Goal: Task Accomplishment & Management: Use online tool/utility

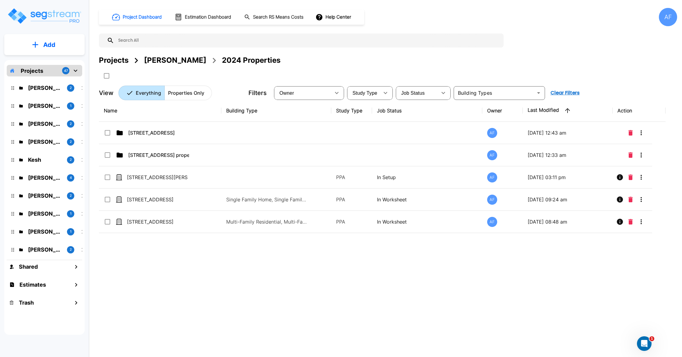
click at [51, 41] on p "Add" at bounding box center [49, 44] width 12 height 9
click at [51, 62] on p "Add Folder" at bounding box center [48, 61] width 25 height 7
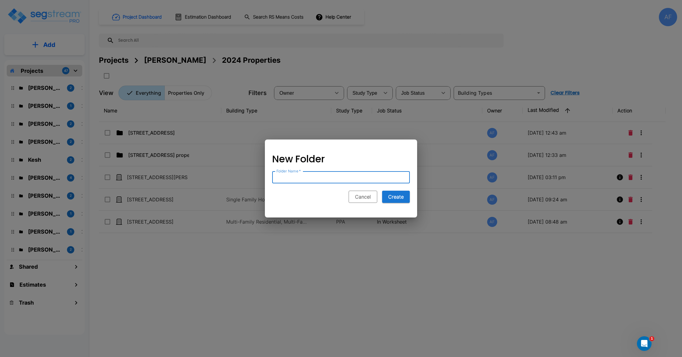
click at [363, 198] on button "Cancel" at bounding box center [363, 197] width 29 height 12
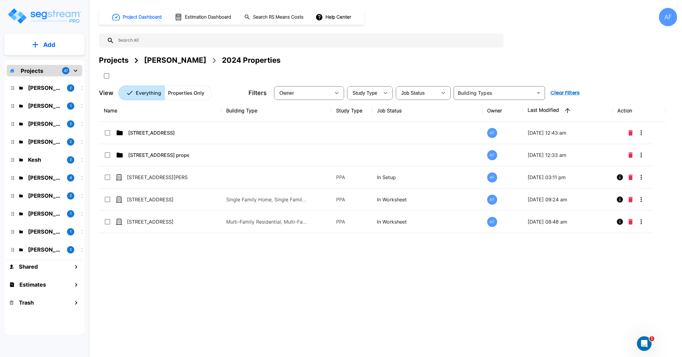
click at [23, 41] on button "Add" at bounding box center [44, 45] width 80 height 18
click at [40, 97] on p "Add Estimate" at bounding box center [48, 96] width 31 height 7
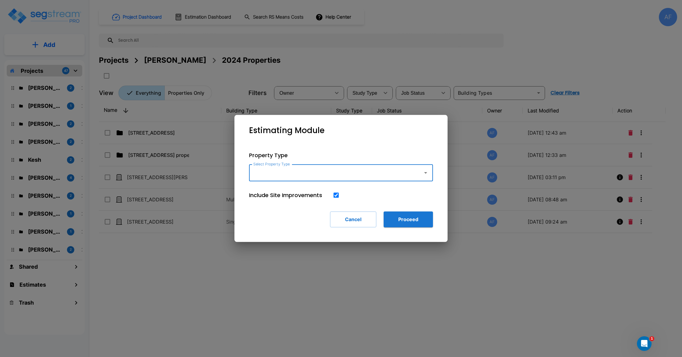
click at [334, 174] on input "Select Property Type" at bounding box center [334, 173] width 165 height 12
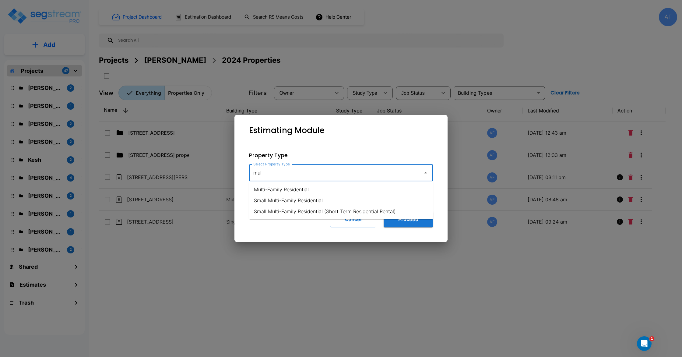
click at [327, 191] on li "Multi-Family Residential" at bounding box center [341, 189] width 184 height 11
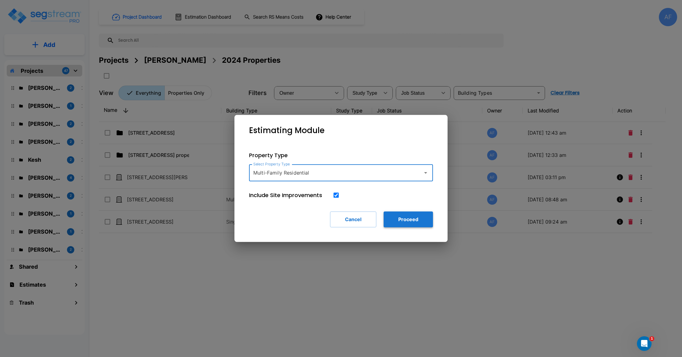
type input "Multi-Family Residential"
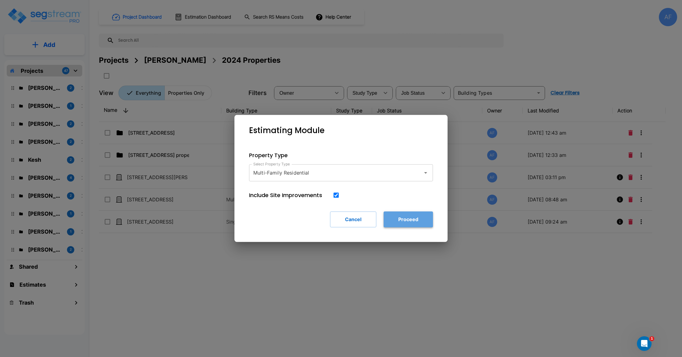
click at [403, 218] on button "Proceed" at bounding box center [408, 219] width 49 height 16
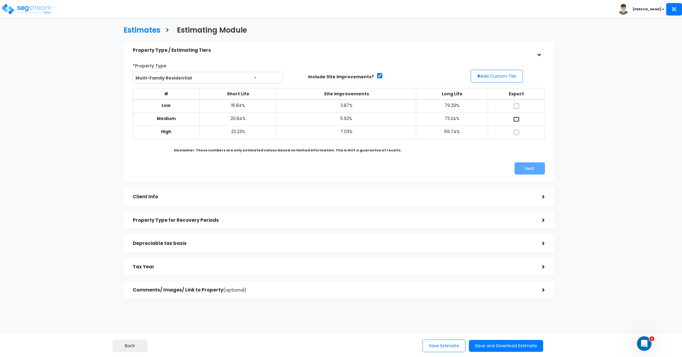
click at [516, 118] on input "checkbox" at bounding box center [517, 119] width 6 height 5
click at [515, 118] on input "checkbox" at bounding box center [517, 119] width 6 height 5
checkbox input "false"
click at [503, 76] on button "Add Custom Tier" at bounding box center [497, 76] width 52 height 13
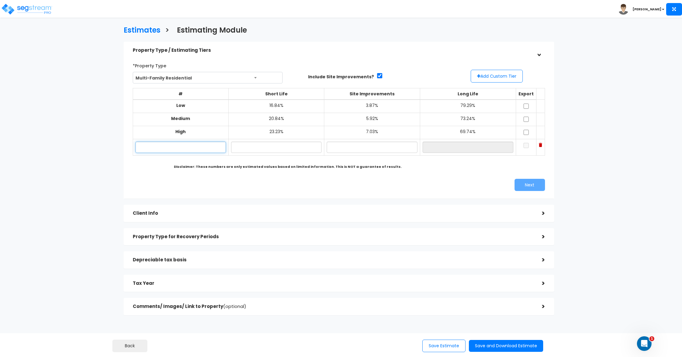
click at [186, 150] on input "text" at bounding box center [181, 147] width 90 height 11
type input "Mar Ann"
click at [287, 145] on input "text" at bounding box center [276, 147] width 90 height 11
type input "19.43%"
click at [331, 150] on input "text" at bounding box center [372, 147] width 91 height 11
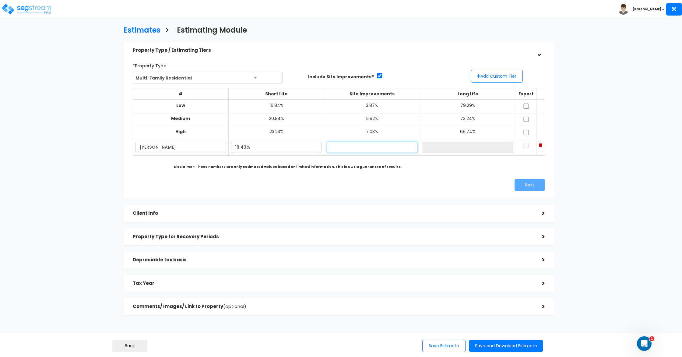
type input "4"
type input "3.87%"
type input "76.70%"
click at [402, 179] on div "*Property Type Multi-Family Residential Assisted/Senior Living Auto Repair Shop…" at bounding box center [339, 126] width 422 height 137
drag, startPoint x: 331, startPoint y: 145, endPoint x: 349, endPoint y: 148, distance: 18.5
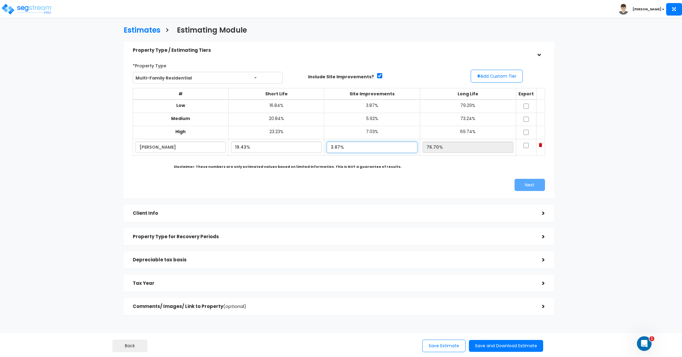
click at [331, 145] on input "3.87%" at bounding box center [372, 147] width 91 height 11
type input "4.37%"
type input "76.20%"
click at [460, 180] on div "Next" at bounding box center [444, 185] width 211 height 12
drag, startPoint x: 331, startPoint y: 146, endPoint x: 378, endPoint y: 143, distance: 47.3
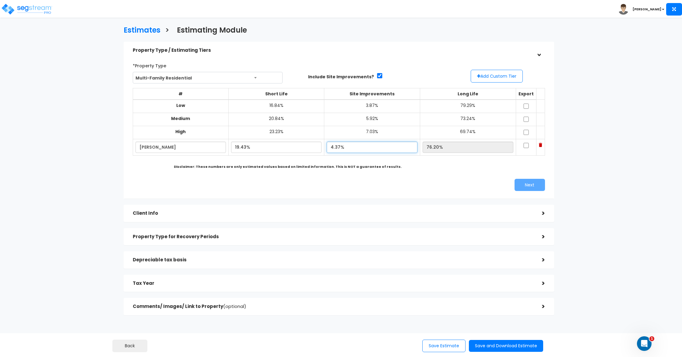
click at [335, 145] on input "4.37%" at bounding box center [372, 147] width 91 height 11
type input "4.78%"
type input "75.79%"
click at [447, 170] on div "# Short Life Site Improvements Long Life Export Low 16.84%" at bounding box center [339, 127] width 412 height 88
click at [523, 143] on input "checkbox" at bounding box center [526, 145] width 6 height 5
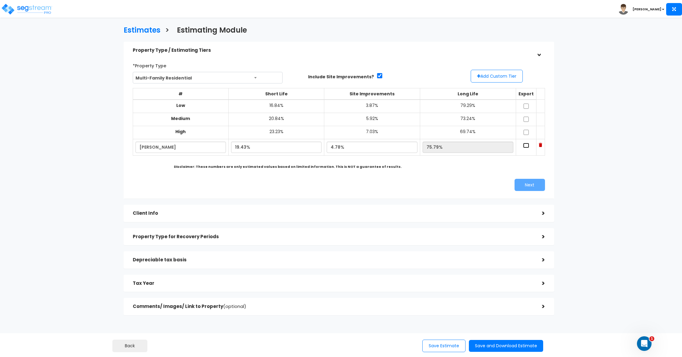
checkbox input "true"
click at [534, 184] on button "Next" at bounding box center [530, 185] width 30 height 12
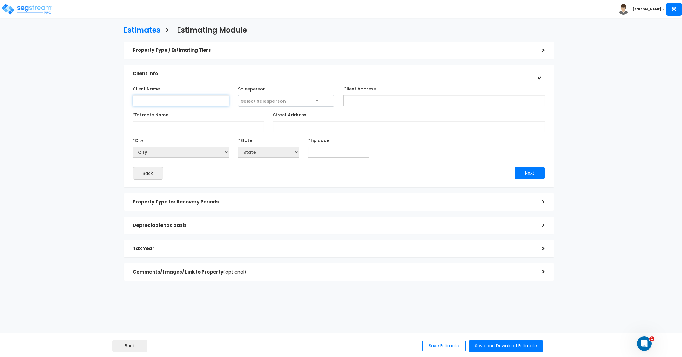
click at [166, 102] on input "Client Name" at bounding box center [181, 100] width 96 height 11
type input "[PERSON_NAME]"
click at [277, 102] on span "Select Salesperson" at bounding box center [263, 101] width 45 height 6
click at [201, 128] on input "*Estimate Name" at bounding box center [198, 126] width 131 height 11
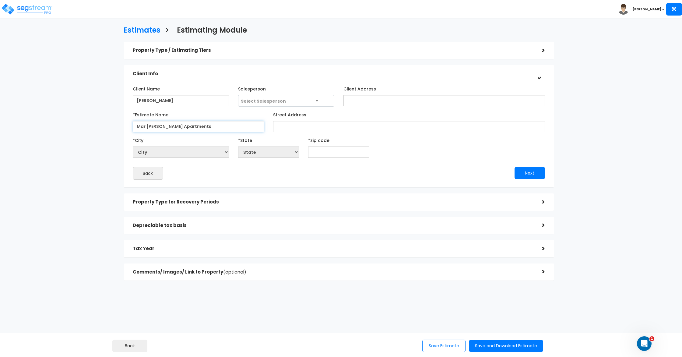
type input "Mar [PERSON_NAME] Apartments"
click at [298, 130] on input "Street Address" at bounding box center [409, 126] width 272 height 11
click at [345, 152] on input "text" at bounding box center [338, 152] width 61 height 11
paste input "98006"
type input "98006"
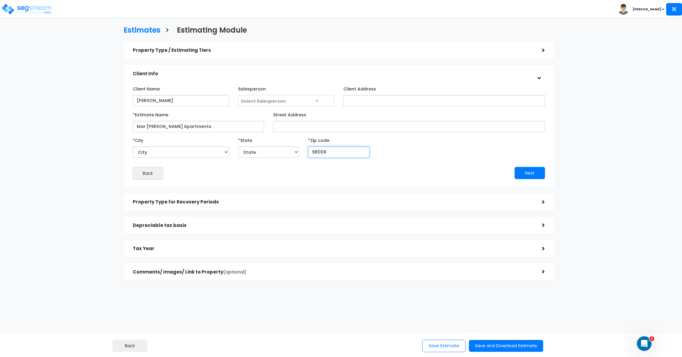
select select "WA"
type input "98006"
click at [437, 154] on div "*City City Aberdeen Acme Addy Adna Airway Heights Albion Allyn Almira Amanda Pa…" at bounding box center [339, 146] width 422 height 23
click at [537, 170] on button "Next" at bounding box center [530, 173] width 30 height 12
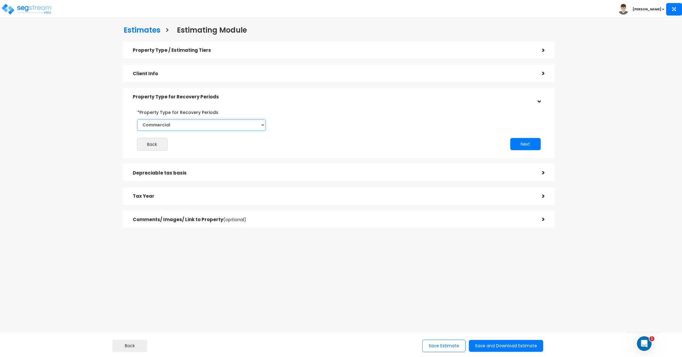
click at [210, 126] on select "Commercial Residential" at bounding box center [201, 124] width 128 height 11
select select "Residential"
click at [137, 119] on select "Commercial Residential" at bounding box center [201, 124] width 128 height 11
click at [532, 143] on button "Next" at bounding box center [525, 144] width 30 height 12
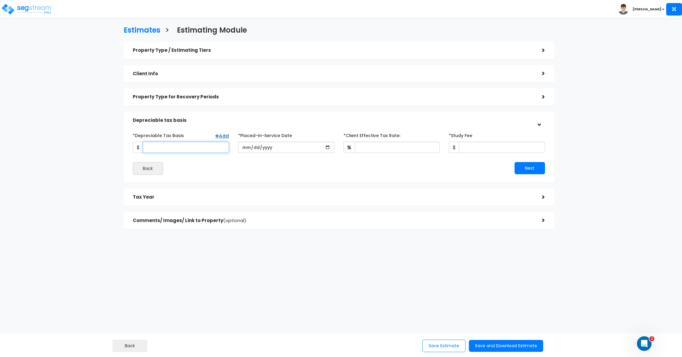
click at [198, 150] on input "*Depreciable Tax Basis" at bounding box center [186, 147] width 86 height 11
type input "5,942,080"
drag, startPoint x: 205, startPoint y: 180, endPoint x: 231, endPoint y: 167, distance: 29.4
click at [206, 178] on div "*Depreciable Tax Basis Add 5,942,080 *Placed-In-Service Date *Purchase/Contract…" at bounding box center [339, 153] width 431 height 60
click at [248, 147] on input "date" at bounding box center [286, 147] width 96 height 11
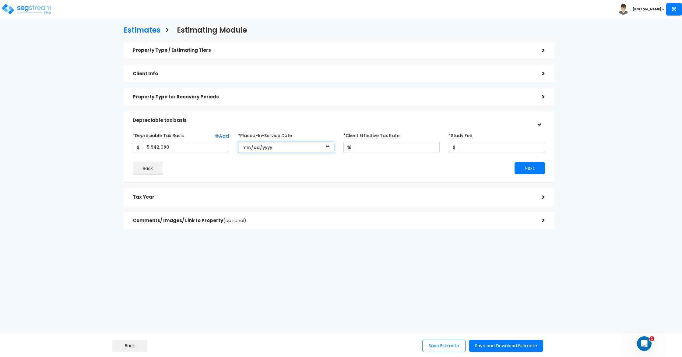
click at [248, 147] on input "date" at bounding box center [286, 147] width 96 height 11
click at [327, 146] on input "date" at bounding box center [286, 147] width 96 height 11
type input "[DATE]"
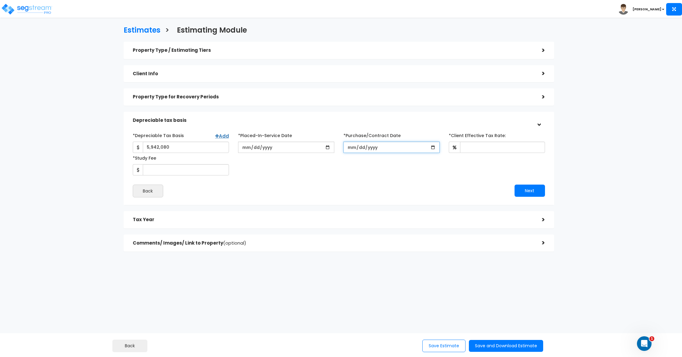
click at [433, 147] on input "*Purchase/Contract Date" at bounding box center [392, 147] width 96 height 11
type input "[DATE]"
click at [482, 149] on input "*Client Effective Tax Rate:" at bounding box center [502, 147] width 85 height 11
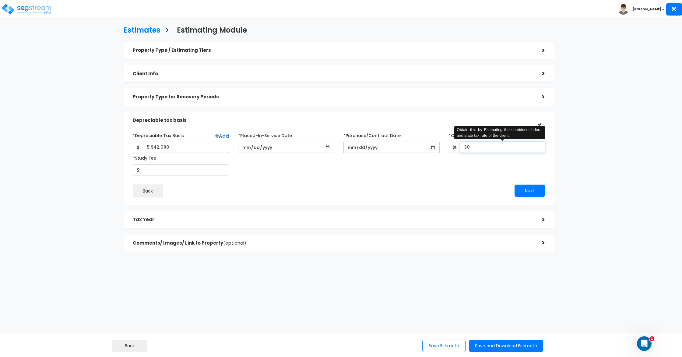
type input "30"
click at [422, 191] on div "Next" at bounding box center [444, 191] width 211 height 12
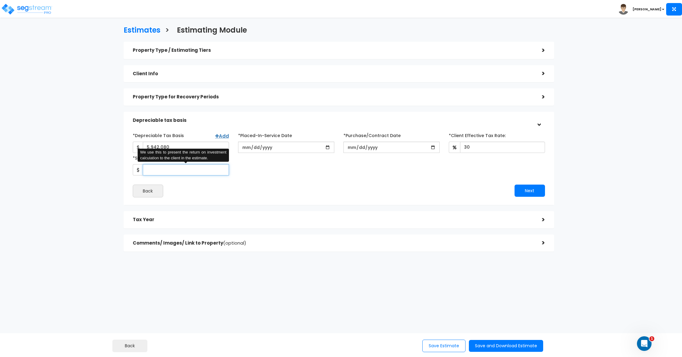
click at [201, 166] on input "*Study Fee" at bounding box center [186, 169] width 86 height 11
type input "6,300"
click at [270, 180] on div "*Depreciable Tax Basis Add 5,942,080 *Placed-In-Service Date 2025-08-26" at bounding box center [339, 163] width 412 height 67
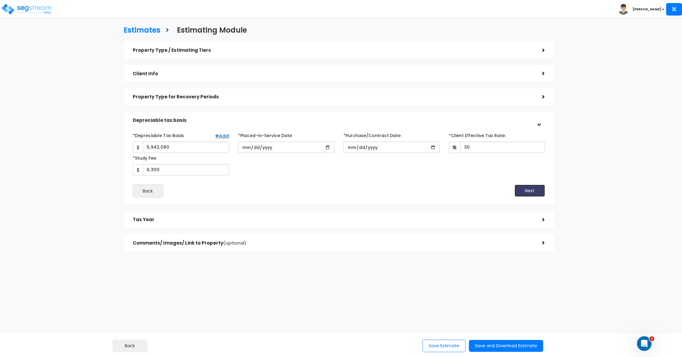
click at [527, 193] on button "Next" at bounding box center [530, 191] width 30 height 12
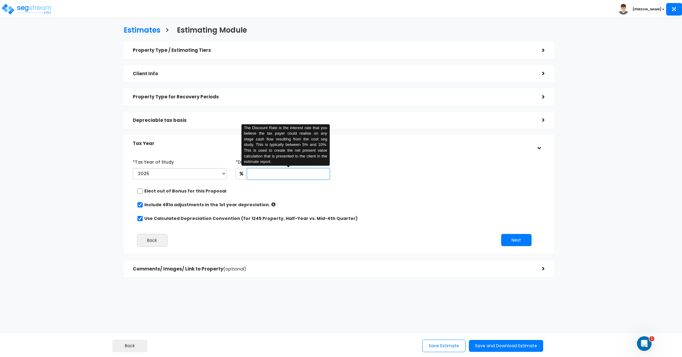
click at [286, 175] on input "text" at bounding box center [288, 173] width 83 height 11
type input "5"
click at [318, 213] on div "*Tax Year of Study 2025 2026 Prior Accumulated Depreciation *Discount Rate:" at bounding box center [334, 204] width 412 height 101
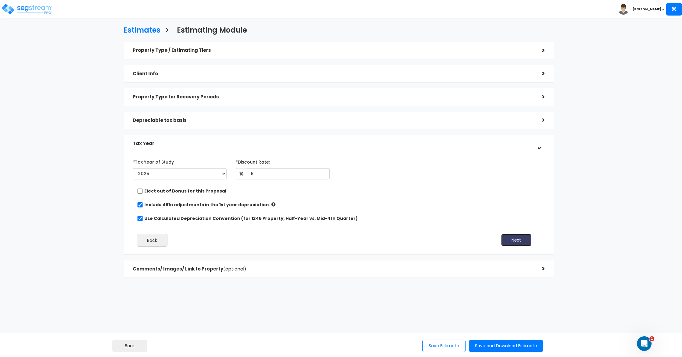
click at [516, 240] on button "Next" at bounding box center [516, 240] width 30 height 12
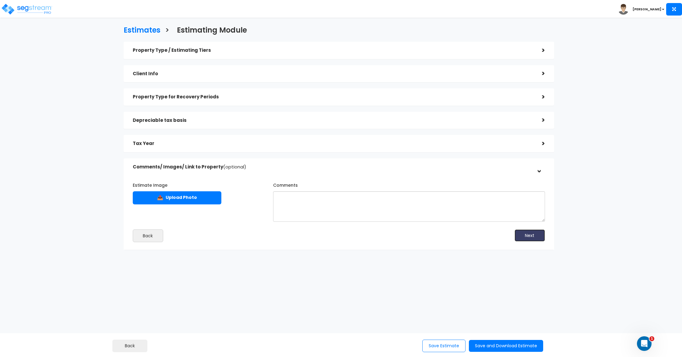
click at [521, 236] on button "Next" at bounding box center [530, 235] width 30 height 12
click at [516, 349] on button "Save and Download Estimate" at bounding box center [506, 346] width 74 height 12
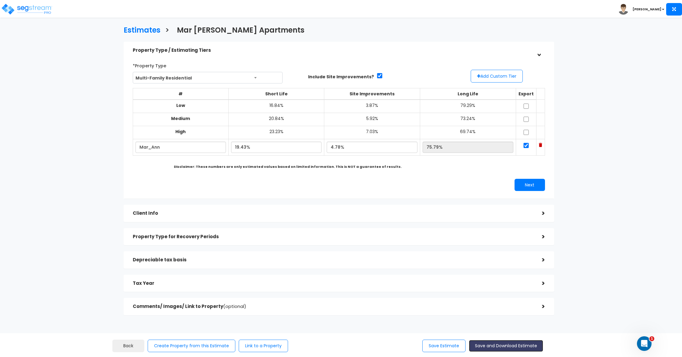
click at [525, 350] on button "Save and Download Estimate" at bounding box center [506, 346] width 74 height 12
